Goal: Find specific page/section: Find specific page/section

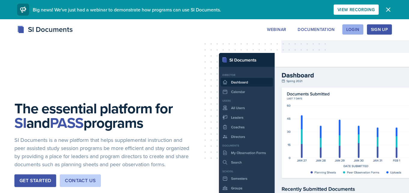
click at [348, 31] on div "Login" at bounding box center [353, 29] width 13 height 5
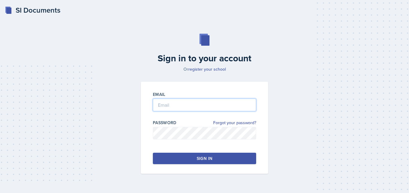
click at [192, 102] on input "email" at bounding box center [204, 105] width 103 height 13
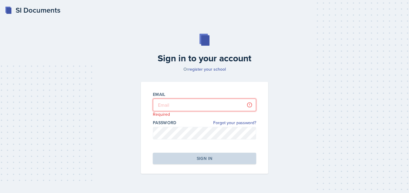
type input "[EMAIL_ADDRESS][DOMAIN_NAME]"
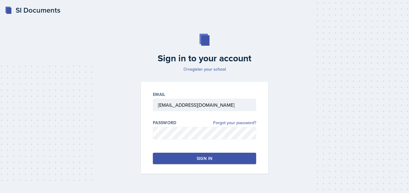
click at [188, 159] on button "Sign in" at bounding box center [204, 158] width 103 height 11
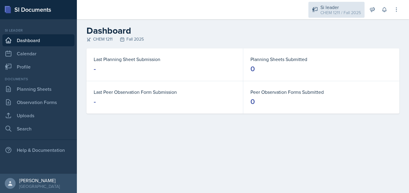
click at [320, 6] on div "Si leader CHEM 1211 / Fall 2025" at bounding box center [337, 10] width 56 height 16
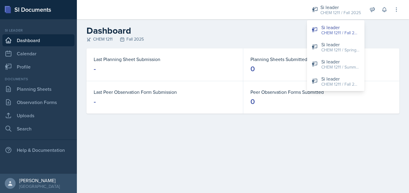
click at [262, 29] on h2 "Dashboard" at bounding box center [243, 30] width 313 height 11
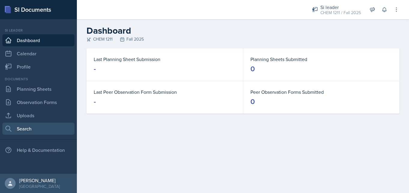
click at [43, 127] on link "Search" at bounding box center [38, 129] width 72 height 12
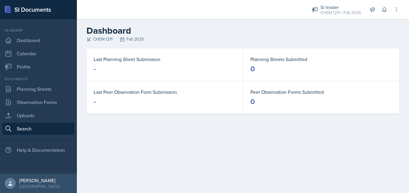
select select "all"
select select "1"
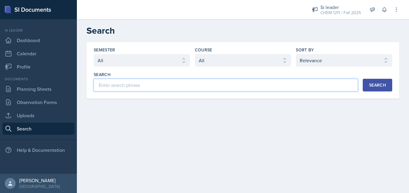
click at [156, 86] on input at bounding box center [226, 85] width 265 height 13
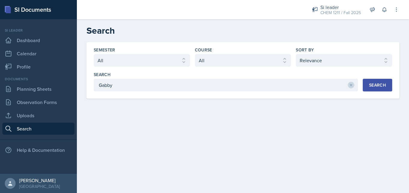
click at [376, 87] on div "Search" at bounding box center [377, 85] width 17 height 5
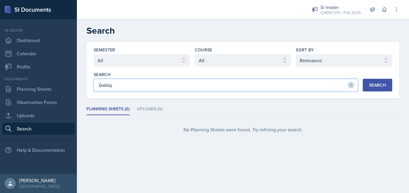
click at [150, 85] on input "Gabby" at bounding box center [226, 85] width 265 height 13
type input "G"
type input "Chem 1211"
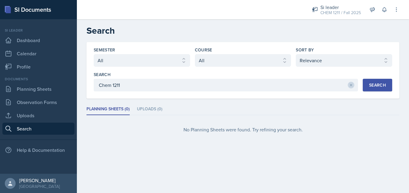
click at [373, 84] on div "Search" at bounding box center [377, 85] width 17 height 5
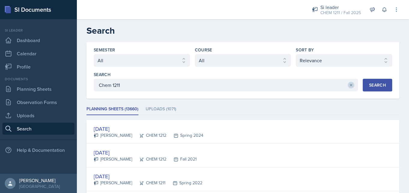
click at [350, 87] on button at bounding box center [351, 85] width 7 height 7
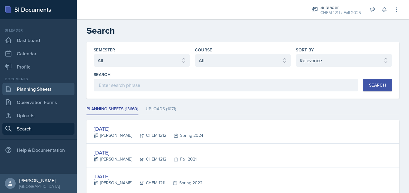
click at [28, 87] on link "Planning Sheets" at bounding box center [38, 89] width 72 height 12
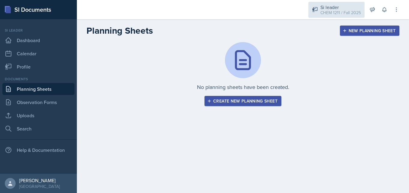
click at [337, 11] on div "CHEM 1211 / Fall 2025" at bounding box center [341, 13] width 41 height 6
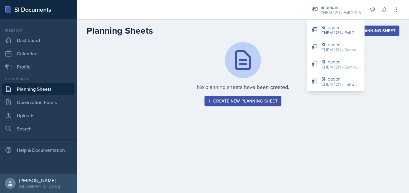
click at [301, 112] on div "No planning sheets have been created. Create new planning sheet" at bounding box center [243, 81] width 332 height 78
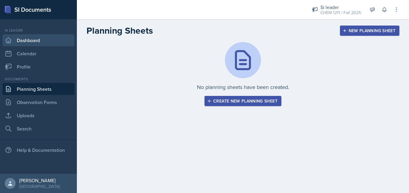
click at [41, 40] on link "Dashboard" at bounding box center [38, 40] width 72 height 12
